Goal: Transaction & Acquisition: Purchase product/service

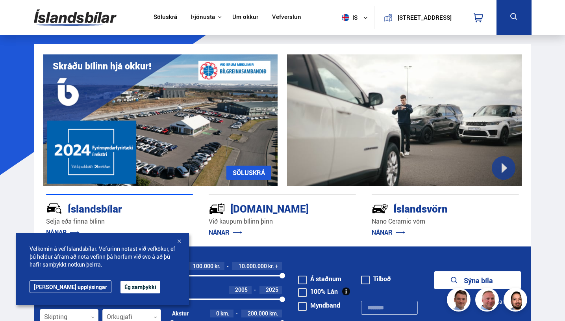
click at [121, 289] on button "Ég samþykki" at bounding box center [141, 287] width 40 height 13
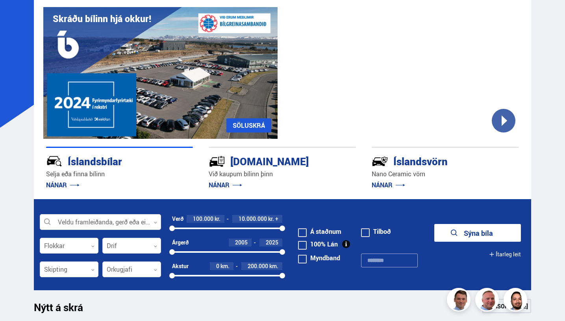
scroll to position [63, 0]
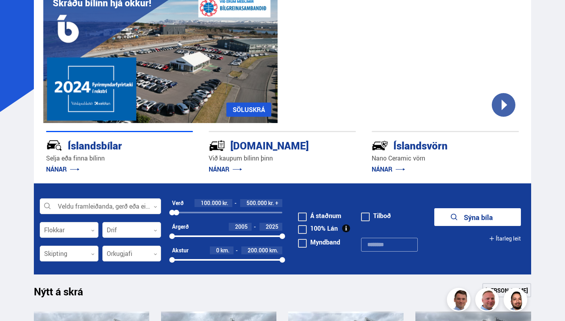
drag, startPoint x: 281, startPoint y: 212, endPoint x: 177, endPoint y: 212, distance: 104.8
click at [177, 212] on div at bounding box center [177, 213] width 6 height 6
click at [175, 218] on div "Verð 100.000 kr. 500.000 kr. 100000 500000" at bounding box center [227, 211] width 110 height 24
drag, startPoint x: 175, startPoint y: 218, endPoint x: 179, endPoint y: 216, distance: 5.1
click at [179, 216] on div "Verð 100.000 kr. 500.000 kr. 100000 500000" at bounding box center [227, 211] width 110 height 24
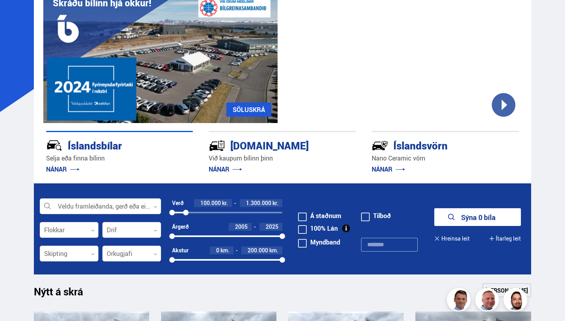
drag, startPoint x: 176, startPoint y: 210, endPoint x: 186, endPoint y: 210, distance: 9.9
click at [186, 210] on div at bounding box center [186, 213] width 6 height 6
drag, startPoint x: 186, startPoint y: 210, endPoint x: 181, endPoint y: 211, distance: 5.1
click at [181, 211] on div at bounding box center [182, 213] width 6 height 6
click at [180, 211] on div at bounding box center [180, 213] width 6 height 6
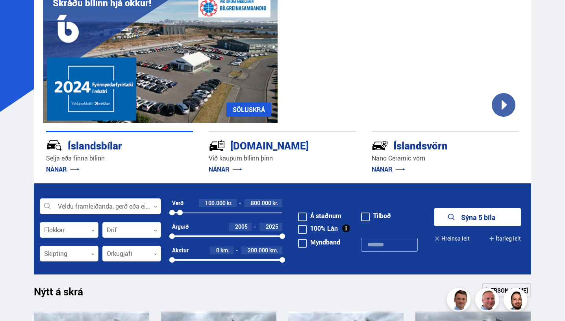
click at [468, 221] on button "Sýna 5 bíla" at bounding box center [478, 217] width 87 height 18
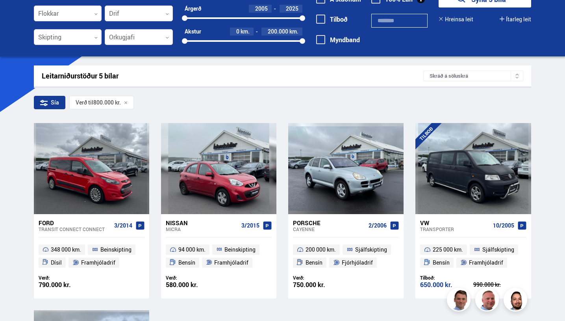
scroll to position [32, 0]
